Goal: Task Accomplishment & Management: Manage account settings

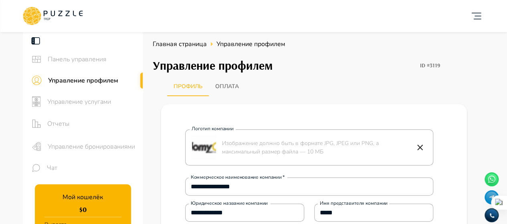
type textarea "*"
